Goal: Task Accomplishment & Management: Manage account settings

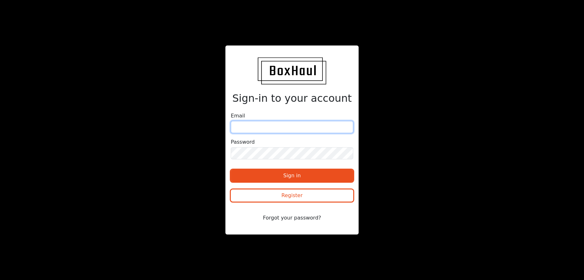
click at [252, 124] on input "email" at bounding box center [292, 127] width 122 height 12
drag, startPoint x: 332, startPoint y: 130, endPoint x: 233, endPoint y: 128, distance: 99.0
click at [233, 128] on input "[PERSON_NAME][EMAIL_ADDRESS][DOMAIN_NAME]" at bounding box center [292, 127] width 122 height 12
click at [308, 126] on input "[PERSON_NAME][EMAIL_ADDRESS][DOMAIN_NAME]" at bounding box center [292, 127] width 122 height 12
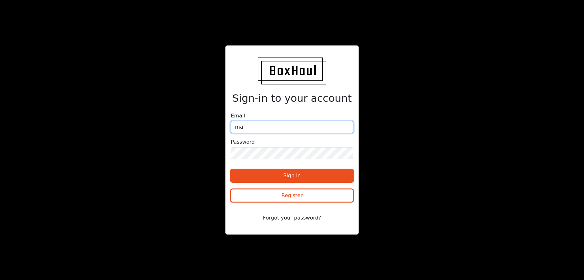
type input "m"
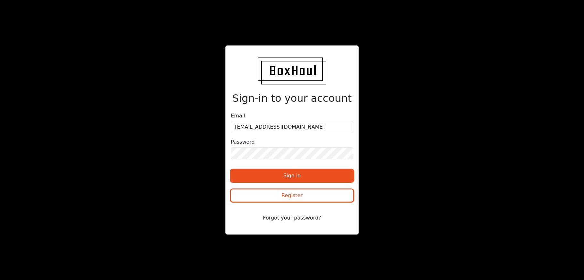
click at [300, 142] on div "Password" at bounding box center [292, 148] width 122 height 21
click at [293, 130] on input "mdtlogisticsltd@gmail.com" at bounding box center [292, 127] width 122 height 12
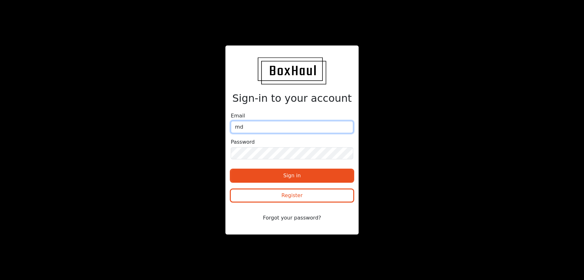
click at [266, 129] on input "md" at bounding box center [292, 127] width 122 height 12
type input "mdtlogisticsltd@gmail.com"
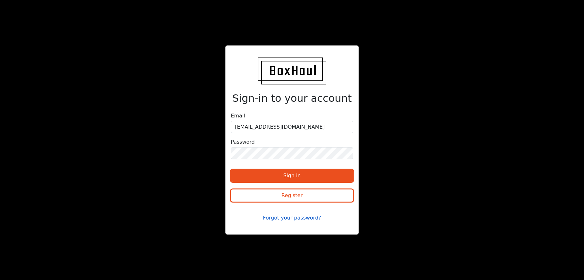
click at [291, 220] on button "Forgot your password?" at bounding box center [292, 218] width 122 height 12
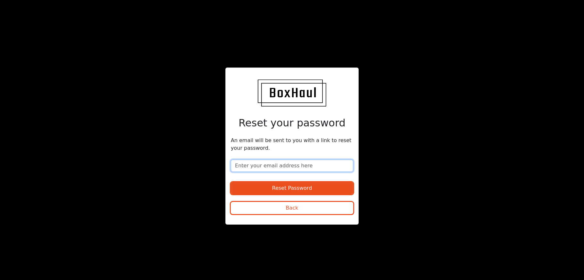
click at [260, 166] on input "email" at bounding box center [292, 166] width 122 height 12
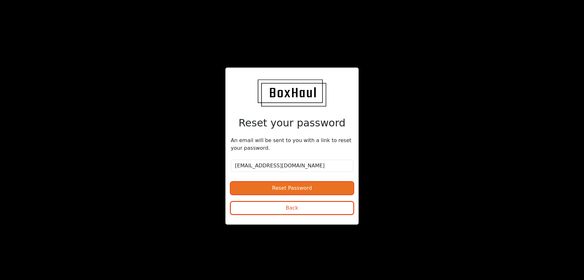
click at [268, 190] on button "Reset Password" at bounding box center [292, 188] width 122 height 12
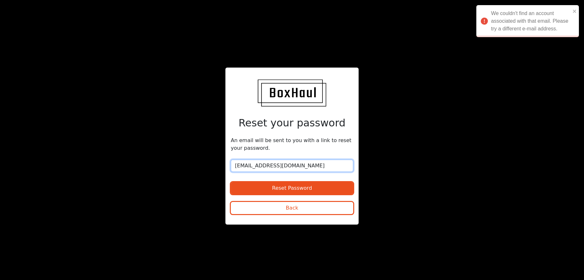
click at [274, 169] on input "mdtlogisticsltd@gmail.com" at bounding box center [292, 166] width 122 height 12
drag, startPoint x: 313, startPoint y: 165, endPoint x: 240, endPoint y: 161, distance: 73.2
click at [240, 161] on input "mdtlogisticsltd@gmail.com" at bounding box center [292, 166] width 122 height 12
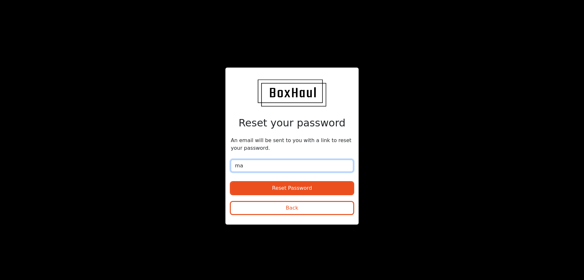
type input "[PERSON_NAME][EMAIL_ADDRESS][DOMAIN_NAME]"
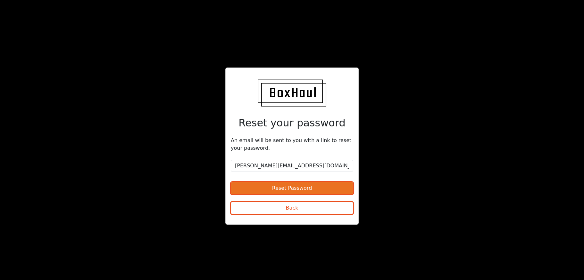
click at [289, 187] on button "Reset Password" at bounding box center [292, 188] width 122 height 12
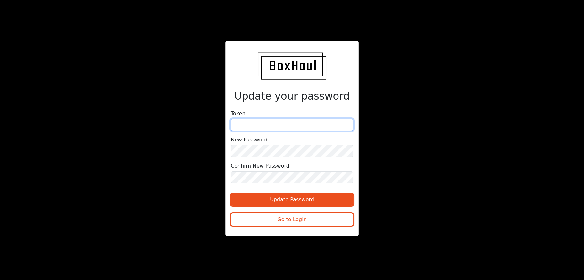
click at [252, 126] on input "text" at bounding box center [292, 125] width 122 height 12
paste input "038b6151078a61d3bd553"
type input "038b6151078a61d3bd553"
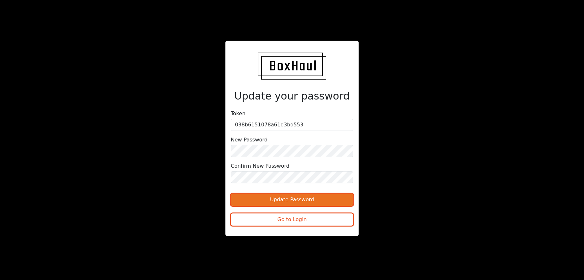
click at [302, 200] on button "Update Password" at bounding box center [292, 200] width 122 height 12
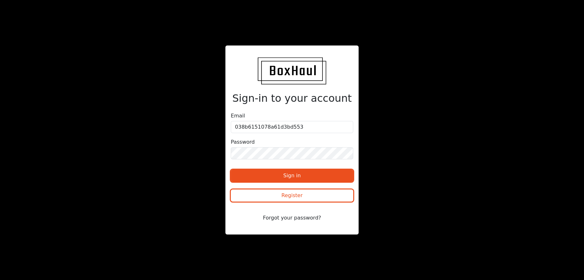
click at [285, 167] on div "Sign in Register" at bounding box center [292, 186] width 122 height 42
click at [285, 174] on button "Sign in" at bounding box center [292, 176] width 122 height 12
drag, startPoint x: 313, startPoint y: 127, endPoint x: 221, endPoint y: 125, distance: 91.3
click at [221, 125] on div "Sign-in to your account Email 038b6151078a61d3bd553 Password Sign in Register F…" at bounding box center [292, 139] width 292 height 189
type input "n"
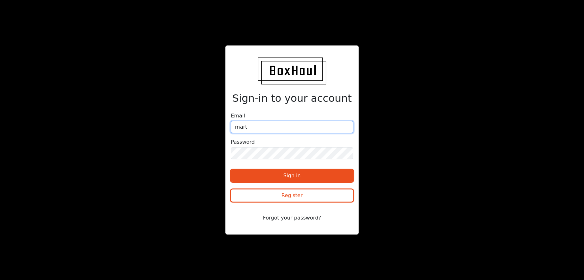
type input "[PERSON_NAME][EMAIL_ADDRESS][DOMAIN_NAME]"
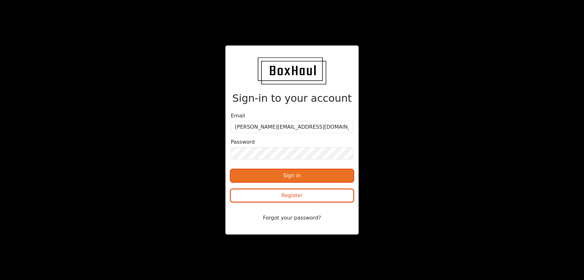
click at [289, 176] on button "Sign in" at bounding box center [292, 176] width 122 height 12
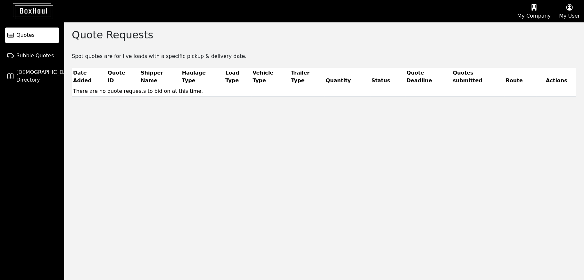
click at [27, 33] on span "Quotes" at bounding box center [25, 35] width 18 height 8
click at [26, 57] on span "Subbie Quotes" at bounding box center [34, 56] width 37 height 8
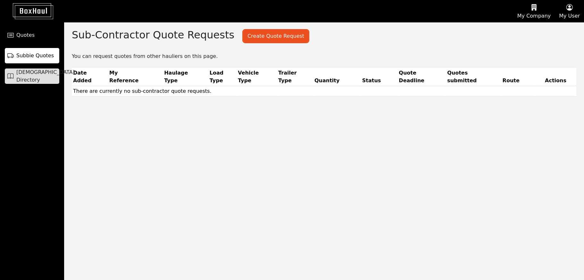
click at [27, 75] on span "[DEMOGRAPHIC_DATA] Directory" at bounding box center [45, 76] width 58 height 15
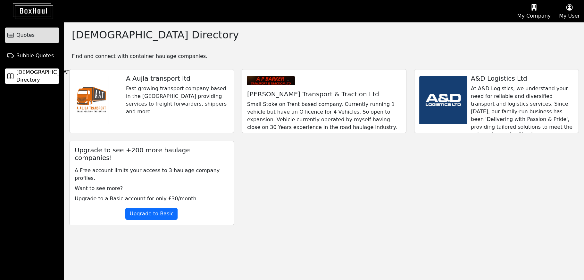
click at [26, 35] on span "Quotes" at bounding box center [25, 35] width 18 height 8
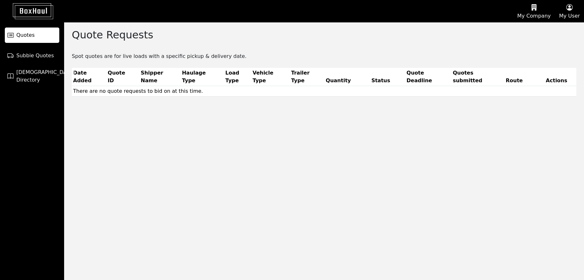
click at [570, 6] on icon "button" at bounding box center [569, 8] width 21 height 10
click at [543, 53] on link "Logout" at bounding box center [558, 51] width 51 height 10
